Goal: Navigation & Orientation: Find specific page/section

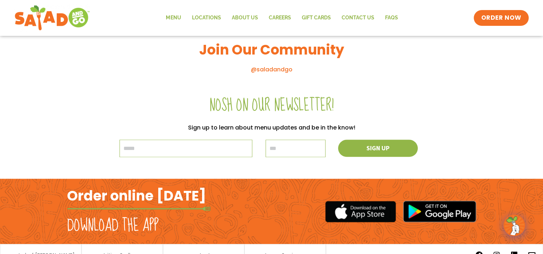
scroll to position [803, 0]
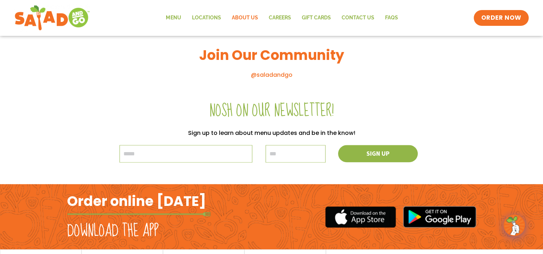
click at [237, 19] on link "About Us" at bounding box center [244, 18] width 37 height 17
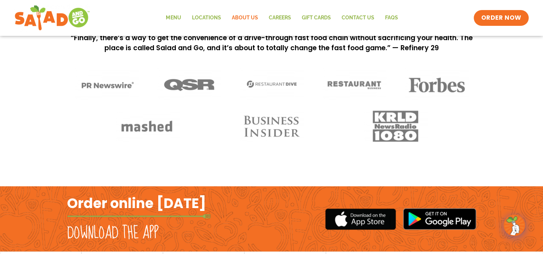
scroll to position [594, 0]
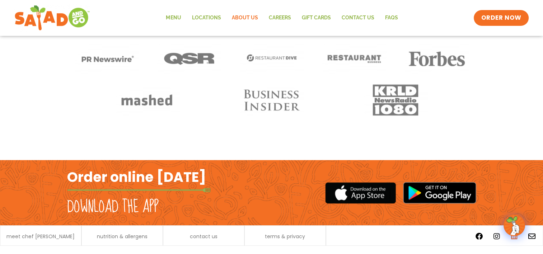
click at [515, 240] on icon at bounding box center [514, 236] width 7 height 7
